Goal: Information Seeking & Learning: Learn about a topic

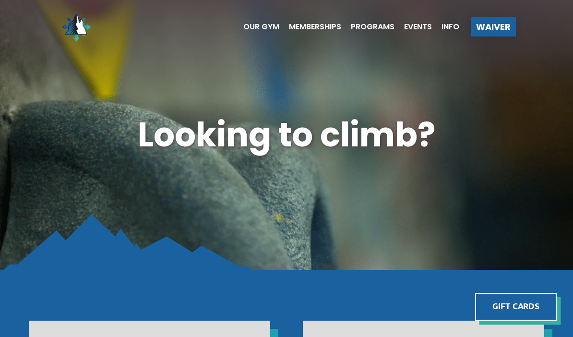
click at [251, 26] on span "Our Gym" at bounding box center [261, 27] width 36 height 8
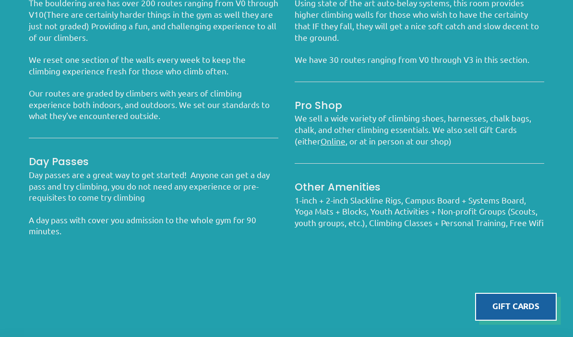
scroll to position [733, 0]
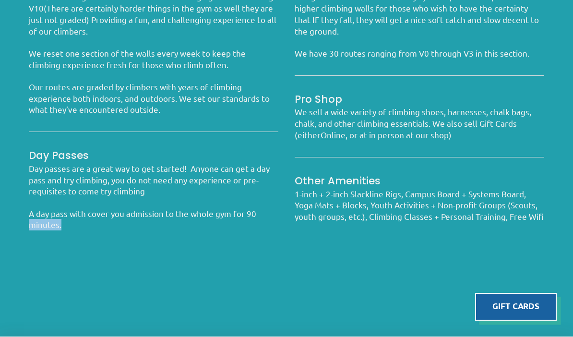
click at [193, 281] on div "The Details Bouldering Room The bouldering area has over 200 routes ranging fro…" at bounding box center [286, 134] width 573 height 406
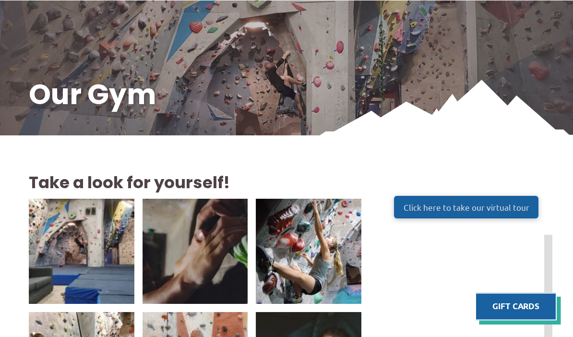
scroll to position [0, 0]
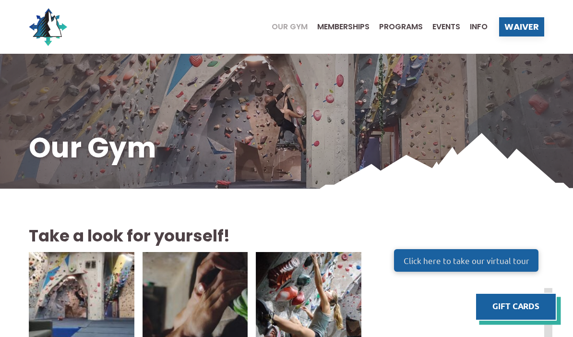
click at [521, 30] on span "Waiver" at bounding box center [522, 27] width 35 height 9
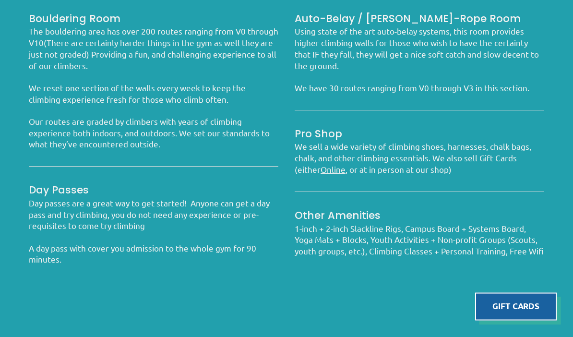
scroll to position [699, 0]
click at [123, 220] on p "Day passes are a great way to get started! Anyone can get a day pass and try cl…" at bounding box center [154, 214] width 250 height 34
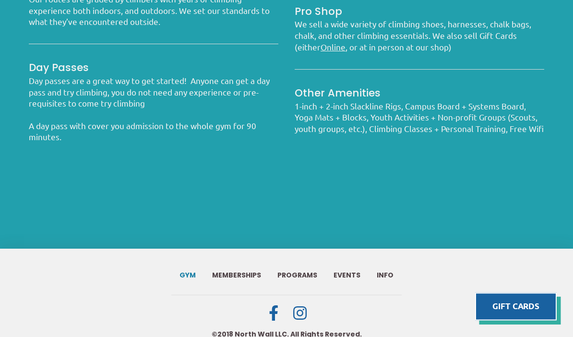
scroll to position [833, 0]
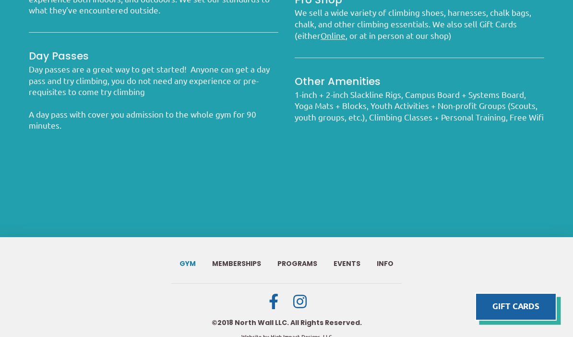
click at [298, 267] on span "Programs" at bounding box center [298, 264] width 40 height 7
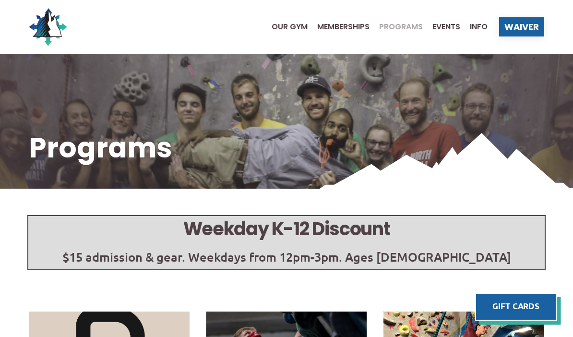
click at [478, 26] on span "Info" at bounding box center [479, 27] width 18 height 8
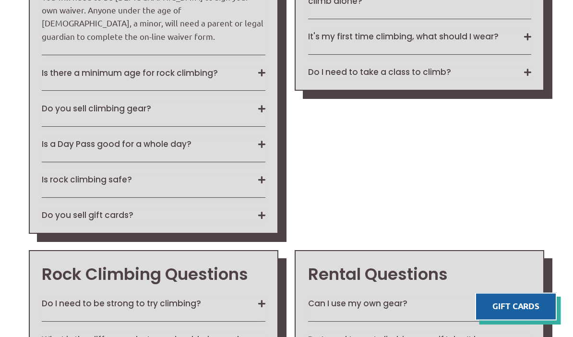
scroll to position [869, 0]
click at [258, 78] on button "Is there a minimum age for rock climbing?" at bounding box center [153, 73] width 223 height 11
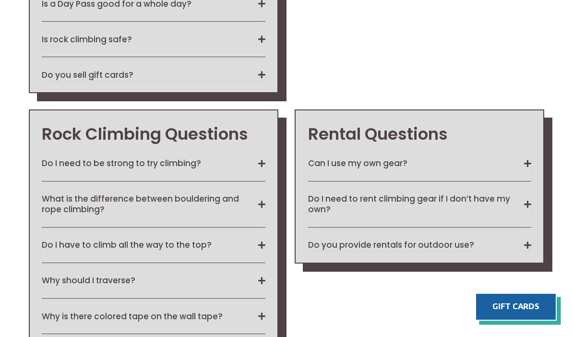
scroll to position [982, 0]
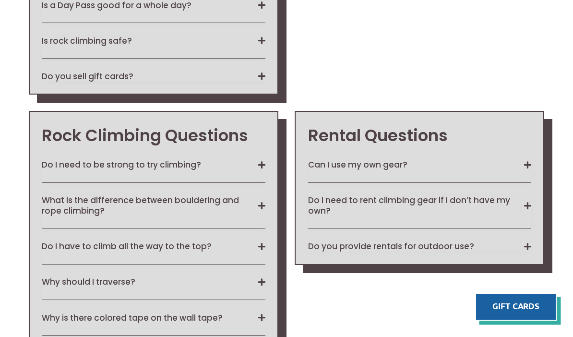
click at [253, 170] on button "Do I need to be strong to try climbing?" at bounding box center [153, 164] width 223 height 11
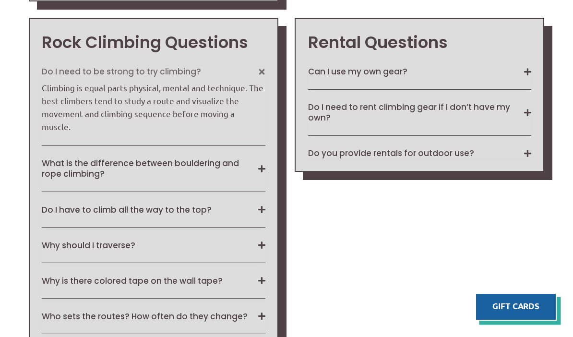
scroll to position [1068, 0]
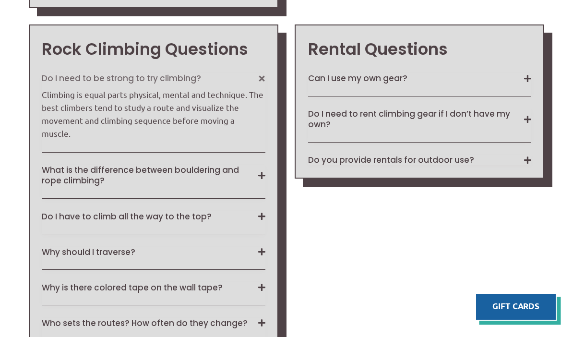
click at [522, 130] on button "Do I need to rent climbing gear if I don’t have my own?" at bounding box center [419, 119] width 223 height 21
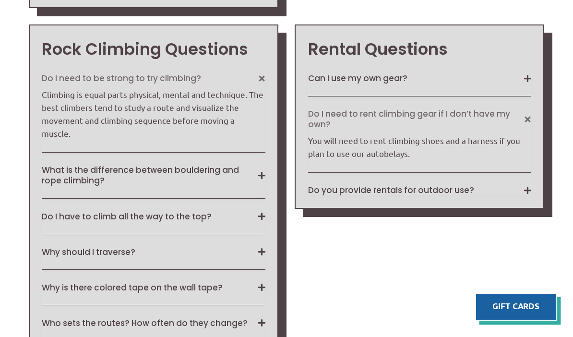
scroll to position [1058, 0]
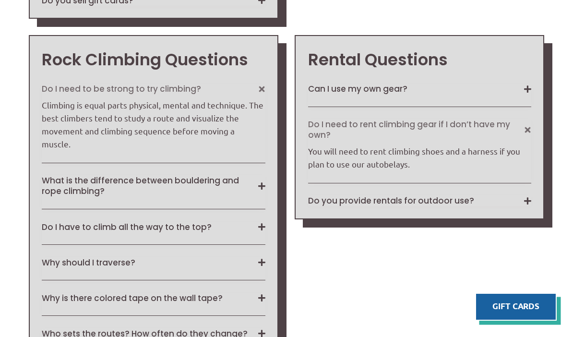
click at [521, 206] on button "Do you provide rentals for outdoor use?" at bounding box center [419, 200] width 223 height 11
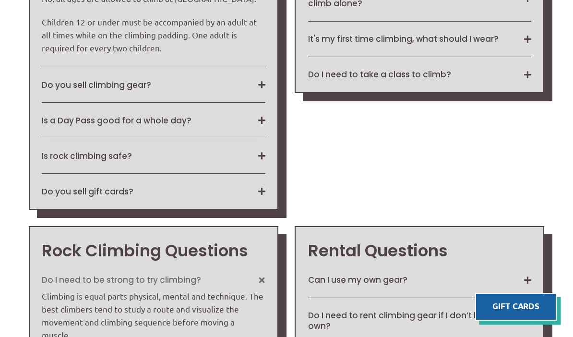
scroll to position [866, 0]
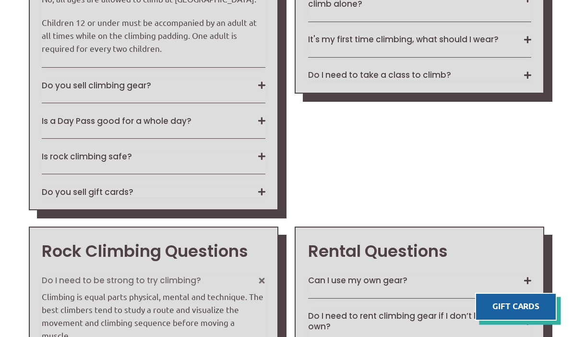
click at [254, 126] on button "Is a Day Pass good for a whole day?" at bounding box center [153, 121] width 223 height 11
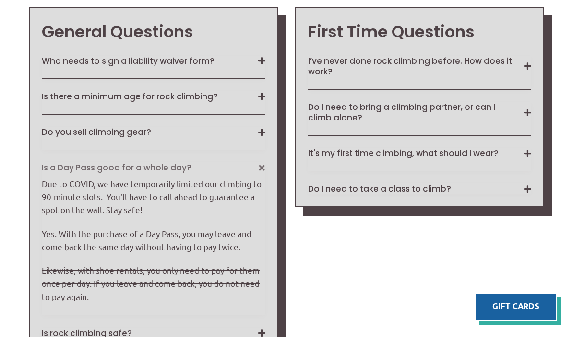
scroll to position [752, 0]
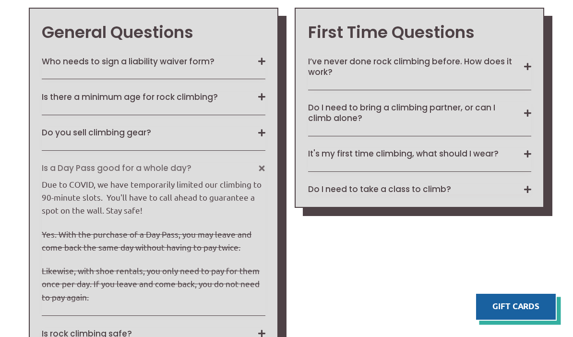
click at [256, 102] on button "Is there a minimum age for rock climbing?" at bounding box center [153, 97] width 223 height 11
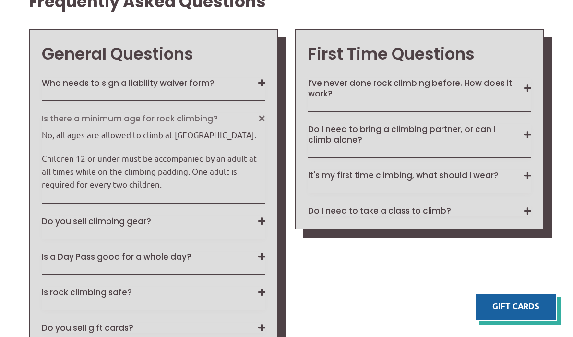
scroll to position [714, 0]
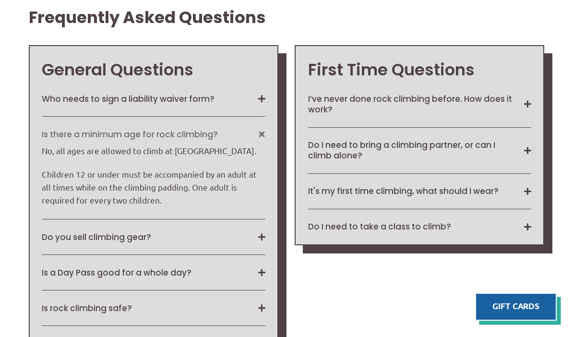
click at [522, 115] on button "I’ve never done rock climbing before. How does it work?" at bounding box center [419, 104] width 223 height 21
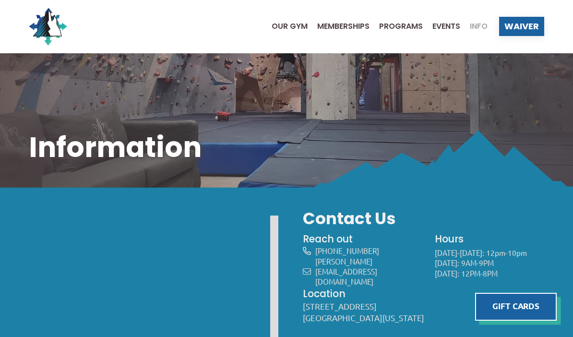
scroll to position [0, 0]
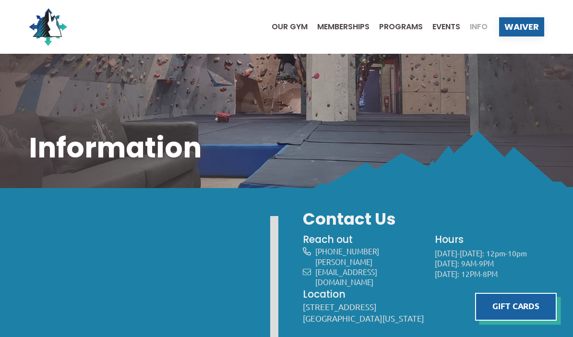
click at [526, 36] on div "Waiver" at bounding box center [521, 26] width 45 height 19
